Goal: Information Seeking & Learning: Learn about a topic

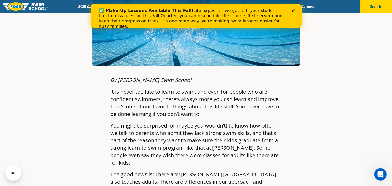
click at [293, 11] on polygon "Close" at bounding box center [293, 10] width 3 height 3
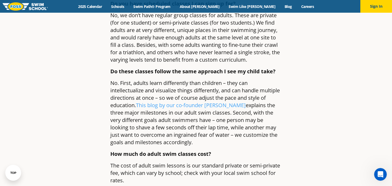
scroll to position [440, 0]
click at [207, 102] on link "This blog by our co-founder Jon Foss" at bounding box center [191, 105] width 110 height 7
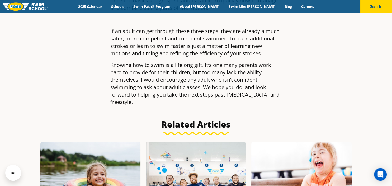
scroll to position [844, 0]
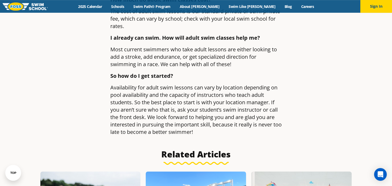
scroll to position [598, 0]
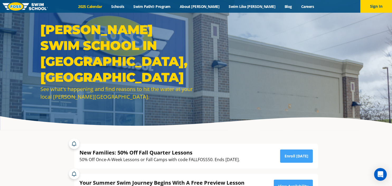
click at [107, 7] on link "2025 Calendar" at bounding box center [90, 6] width 33 height 5
